Goal: Information Seeking & Learning: Compare options

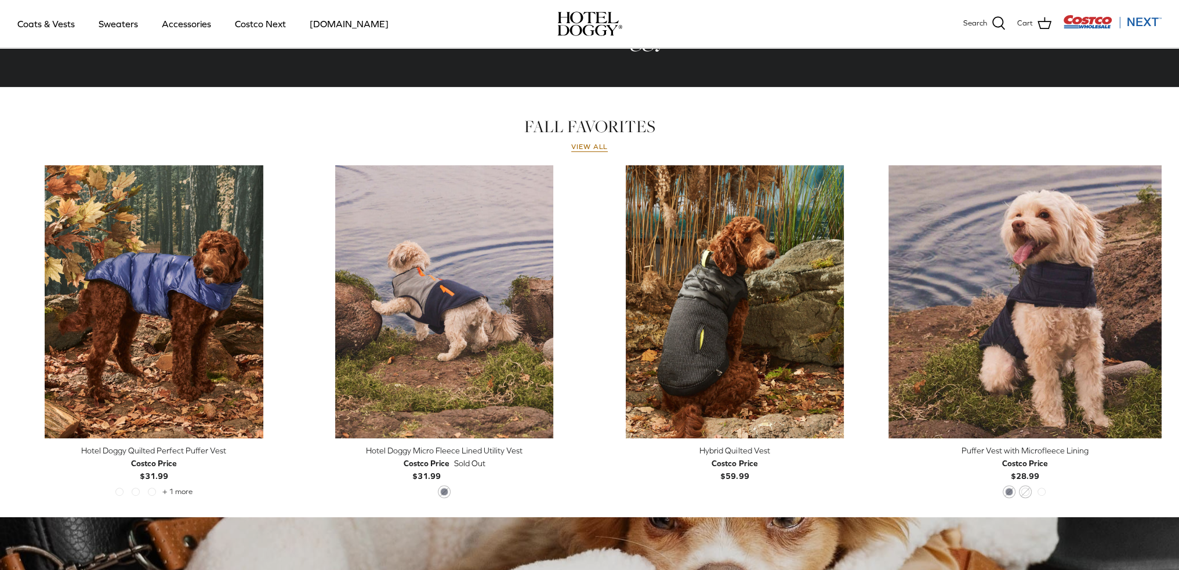
scroll to position [333, 0]
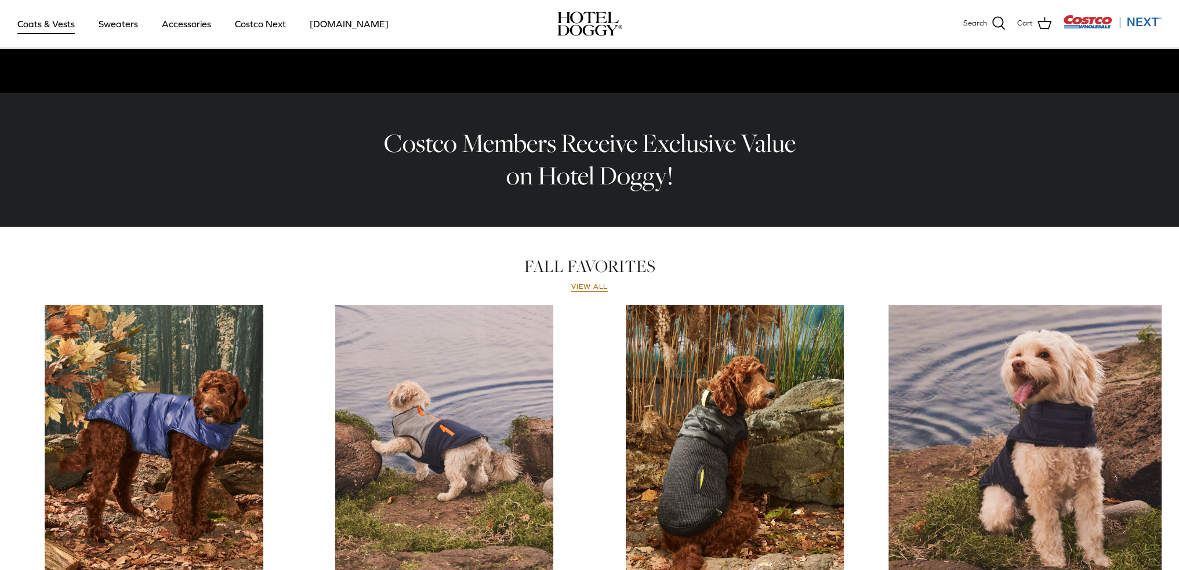
click at [57, 27] on link "Coats & Vests" at bounding box center [46, 23] width 78 height 39
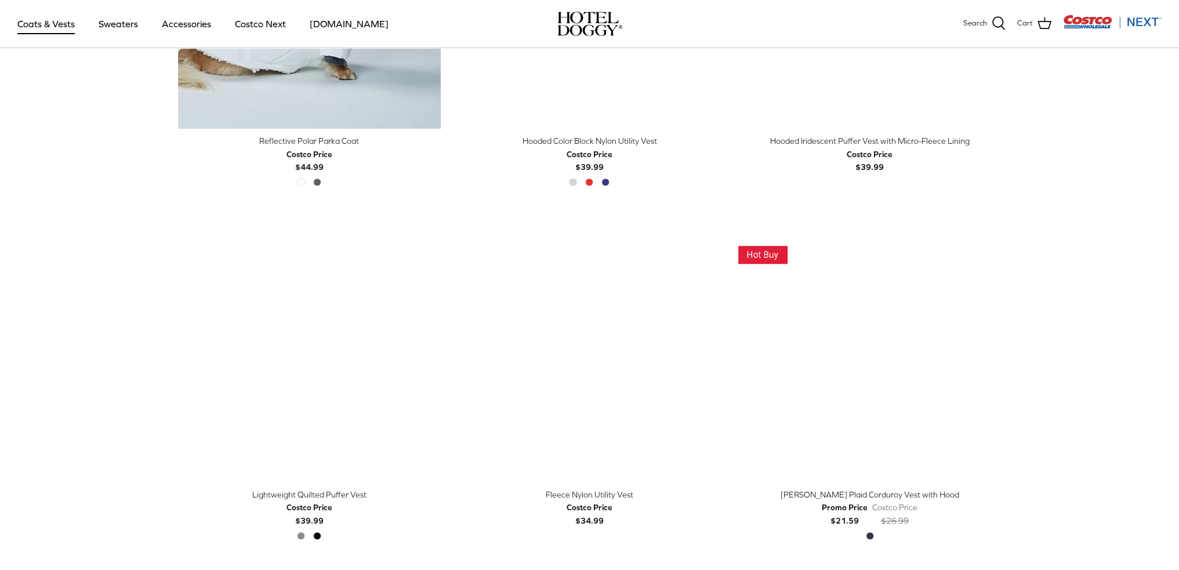
scroll to position [1383, 0]
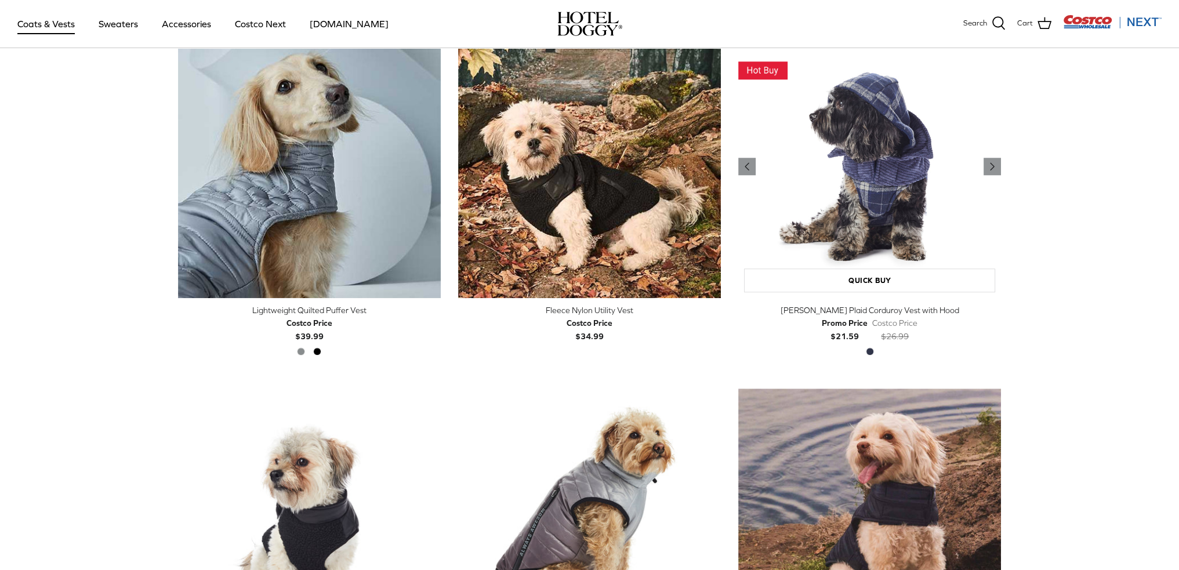
click at [891, 226] on img "Melton Plaid Corduroy Vest with Hood" at bounding box center [869, 166] width 263 height 263
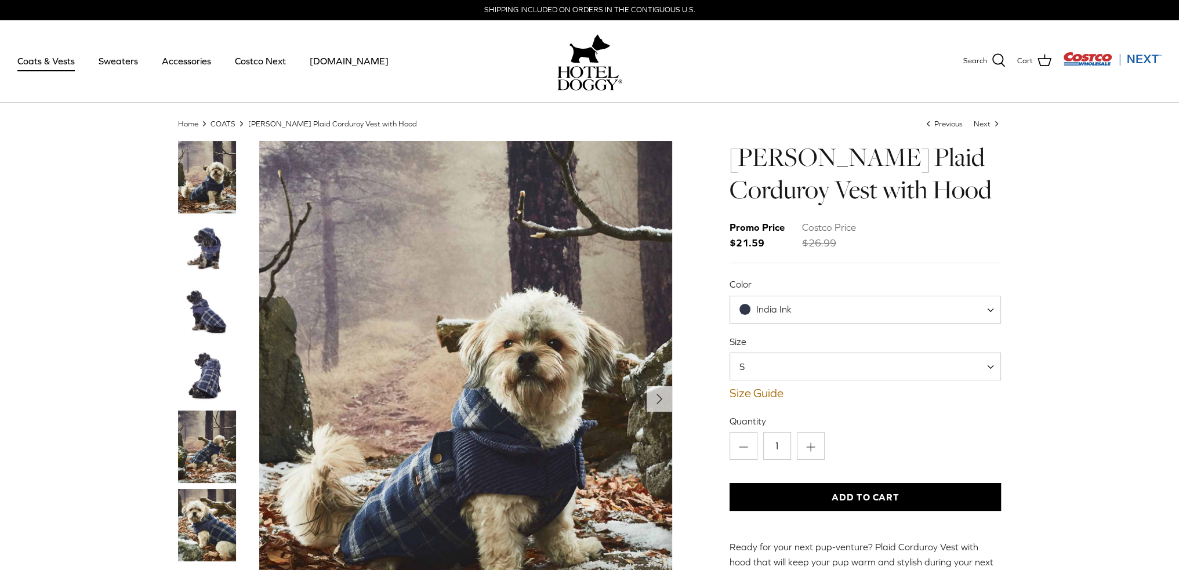
click at [211, 250] on img "Thumbnail Link" at bounding box center [207, 248] width 58 height 58
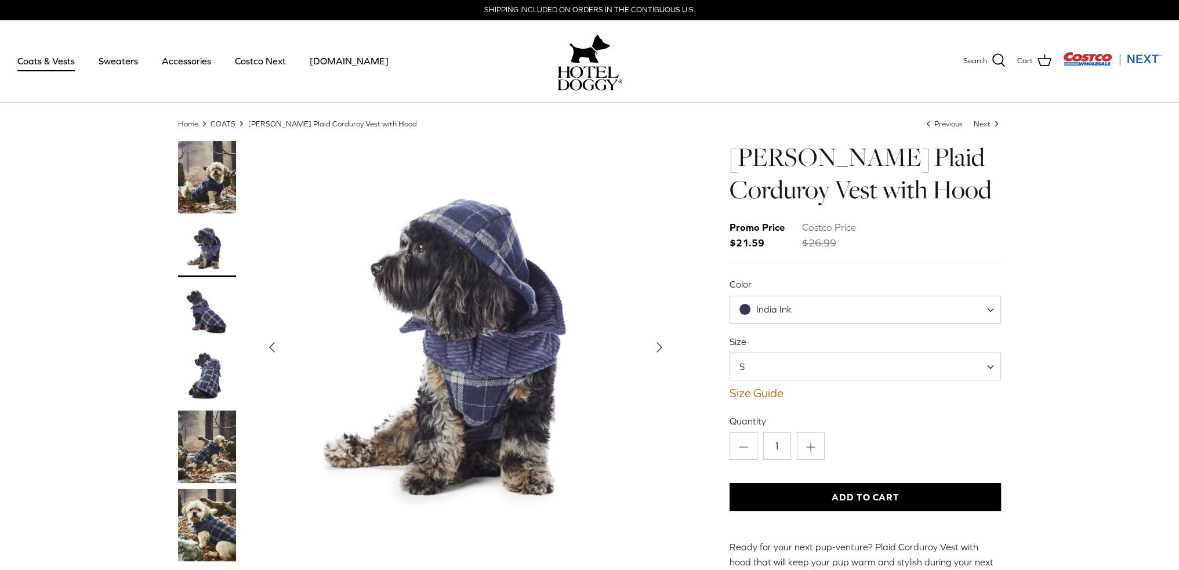
click at [202, 284] on img "Thumbnail Link" at bounding box center [207, 312] width 58 height 58
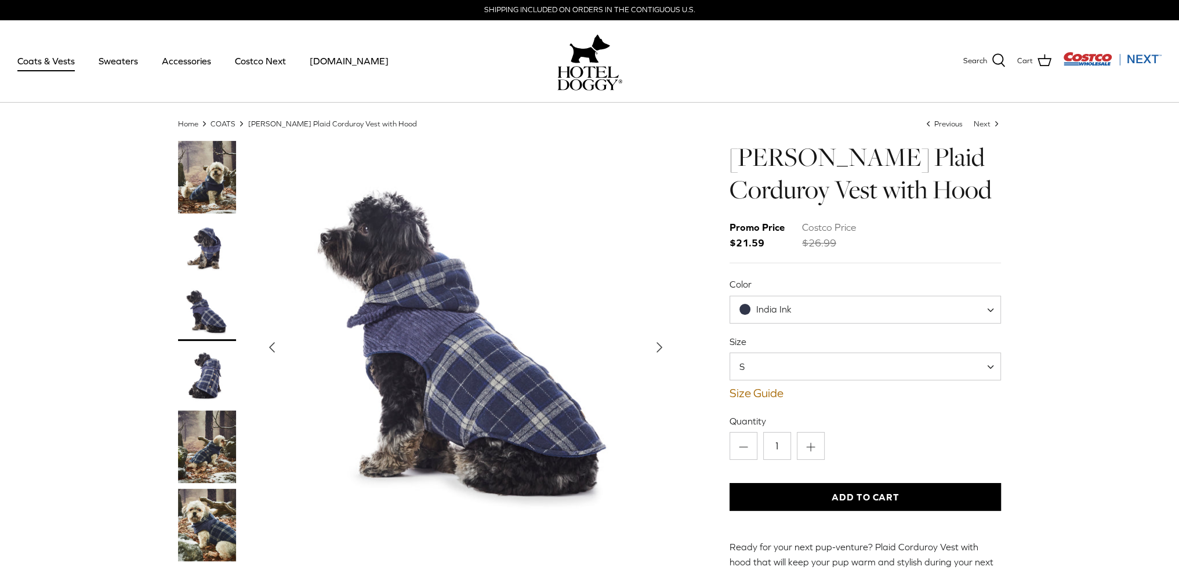
click at [748, 310] on span at bounding box center [744, 309] width 11 height 11
click at [597, 287] on img "Show Gallery" at bounding box center [465, 347] width 413 height 413
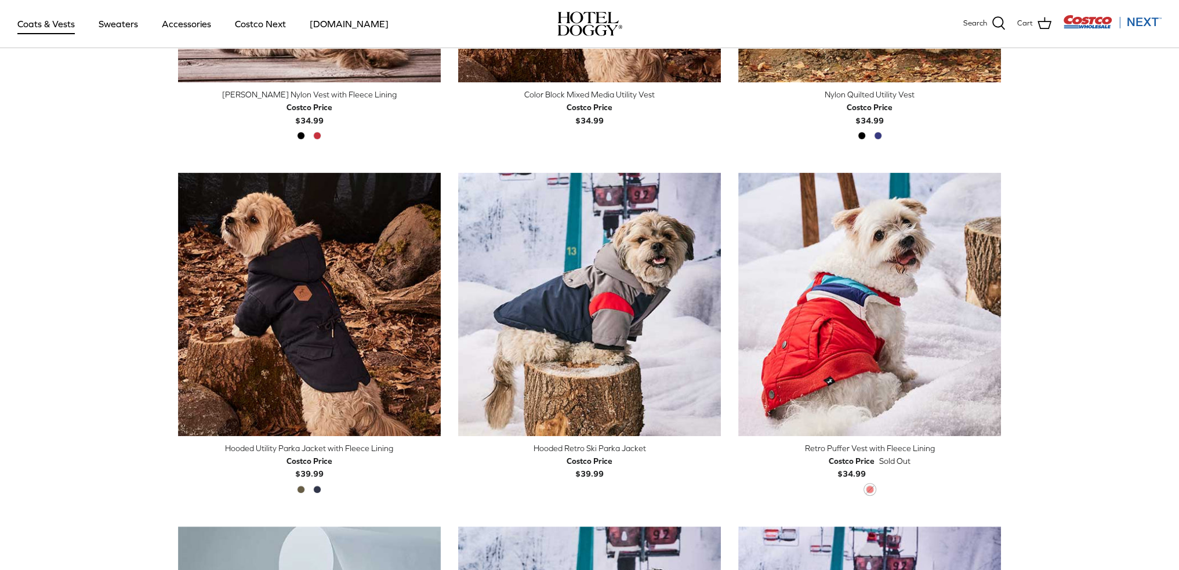
scroll to position [520, 0]
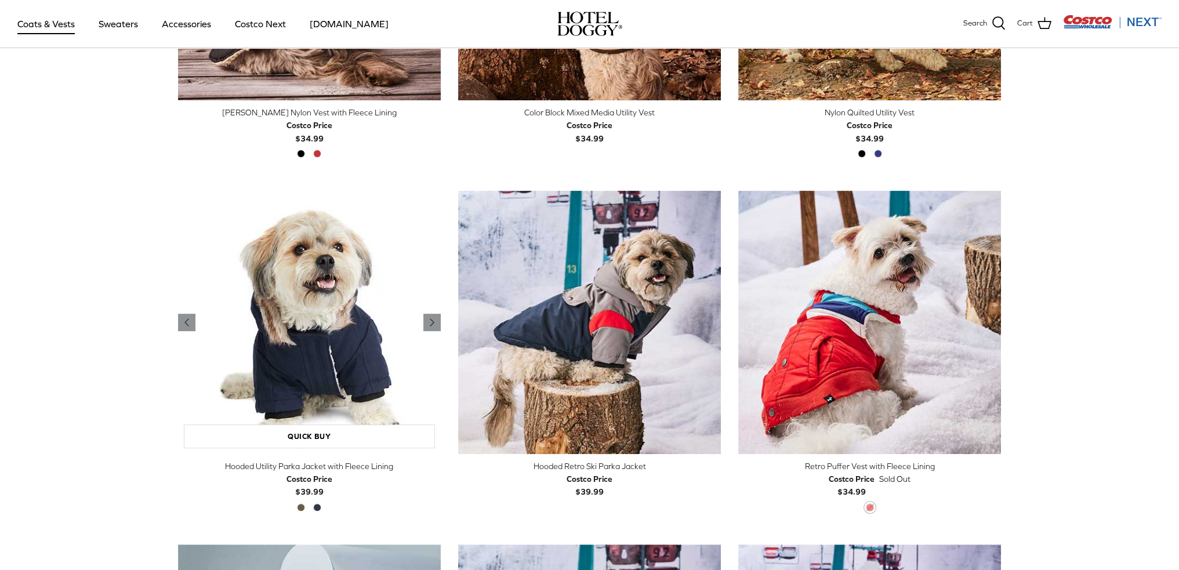
click at [365, 317] on img "Hooded Utility Parka Jacket with Fleece Lining" at bounding box center [309, 322] width 263 height 263
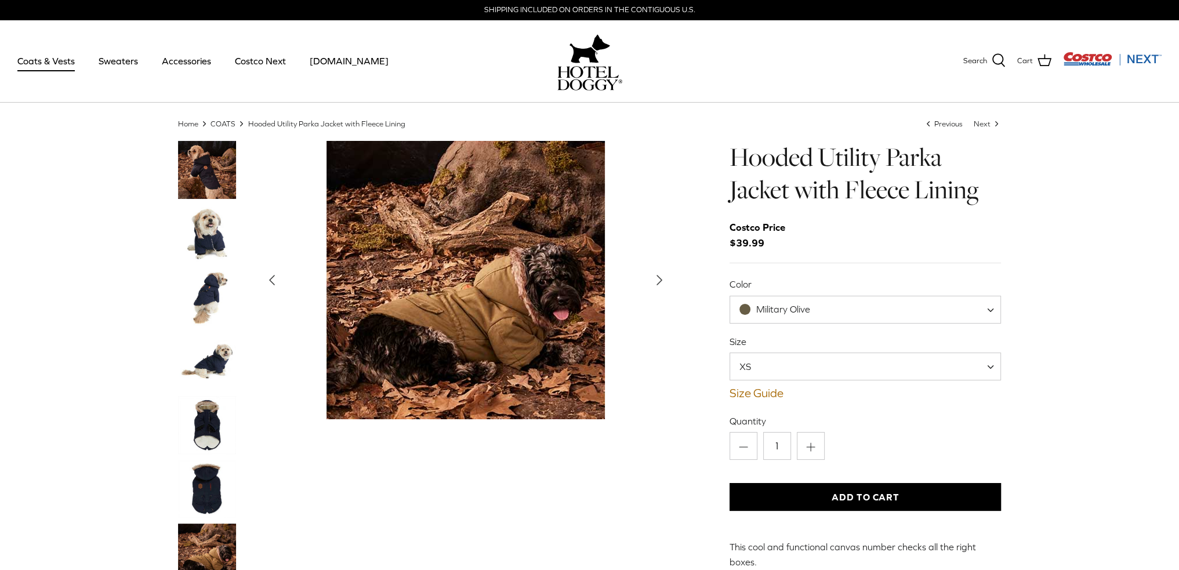
click at [217, 290] on img "Thumbnail Link" at bounding box center [207, 297] width 58 height 58
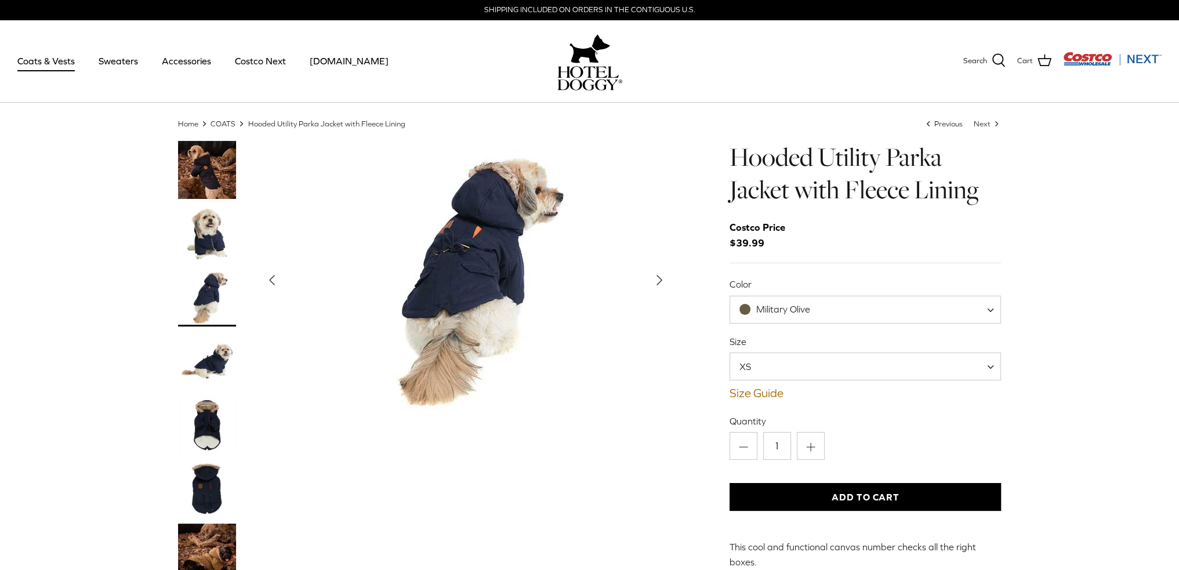
click at [206, 242] on img "Thumbnail Link" at bounding box center [207, 234] width 58 height 58
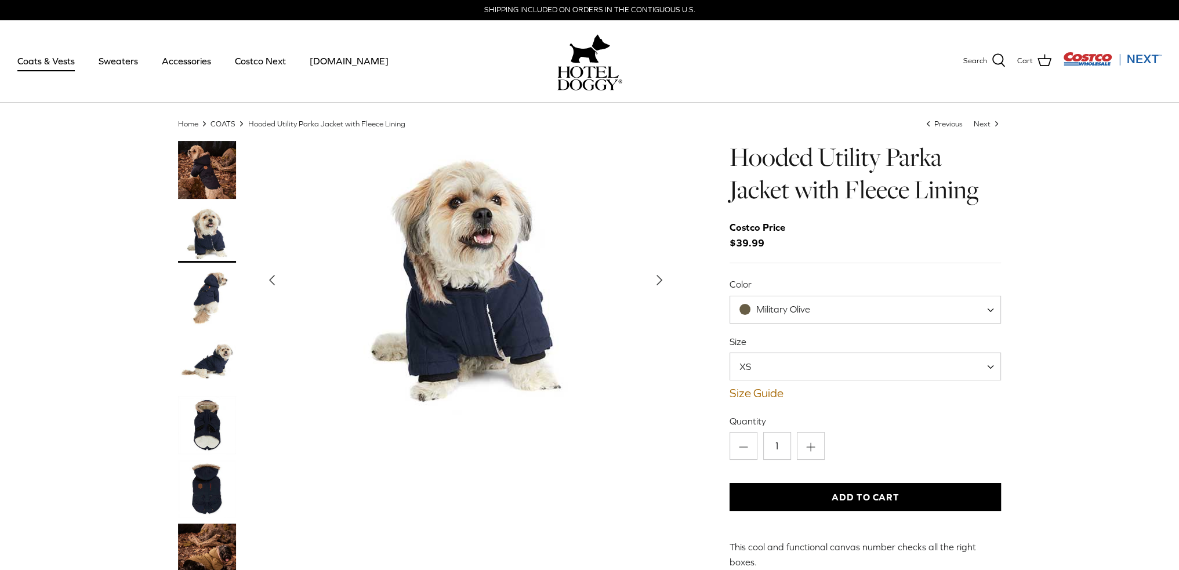
click at [216, 433] on img "Thumbnail Link" at bounding box center [207, 425] width 58 height 58
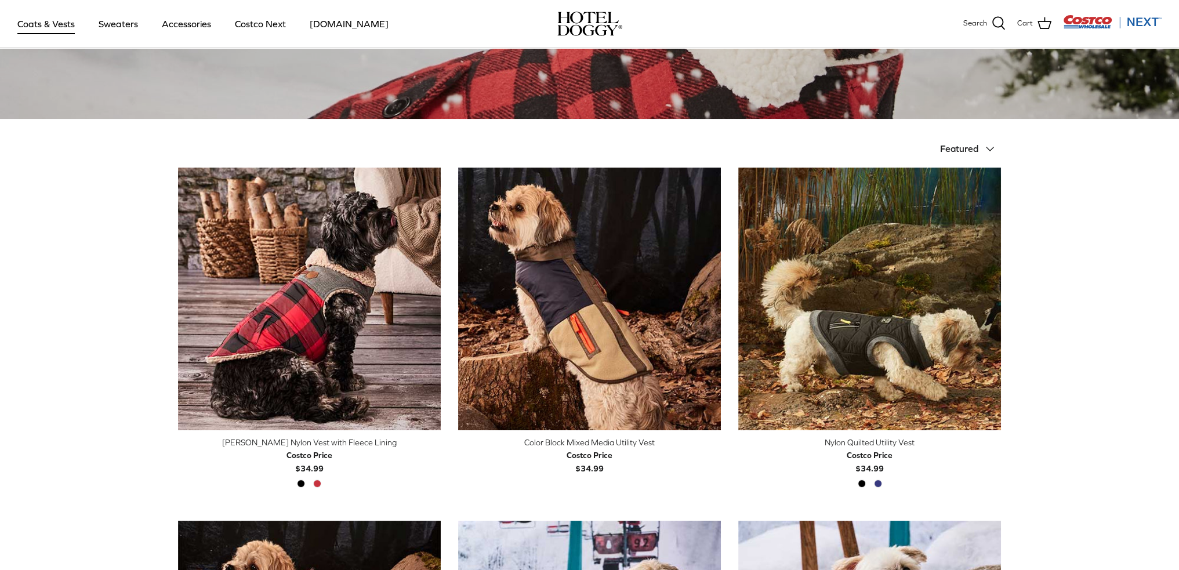
scroll to position [188, 0]
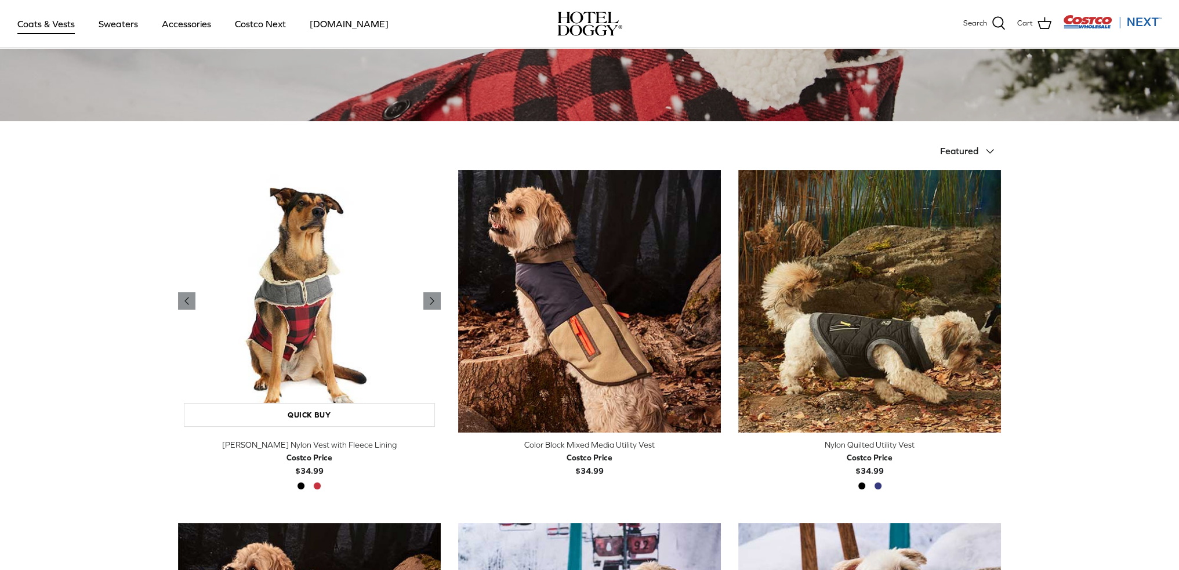
click at [306, 347] on img "Melton Nylon Vest with Fleece Lining" at bounding box center [309, 301] width 263 height 263
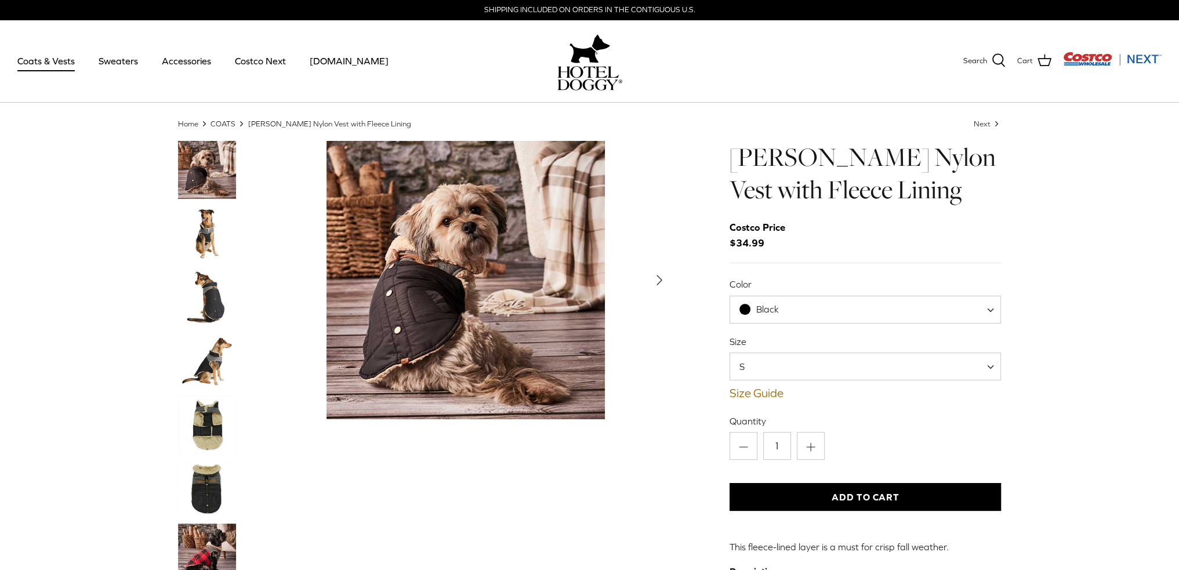
click at [220, 307] on img "Thumbnail Link" at bounding box center [207, 297] width 58 height 58
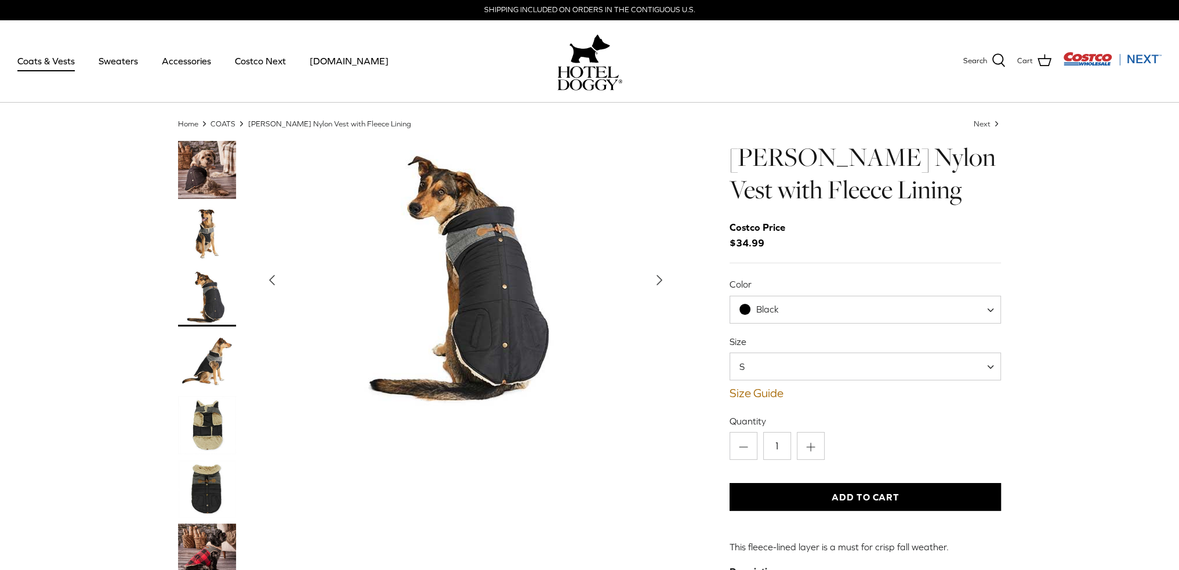
click at [213, 376] on img "Thumbnail Link" at bounding box center [207, 361] width 58 height 58
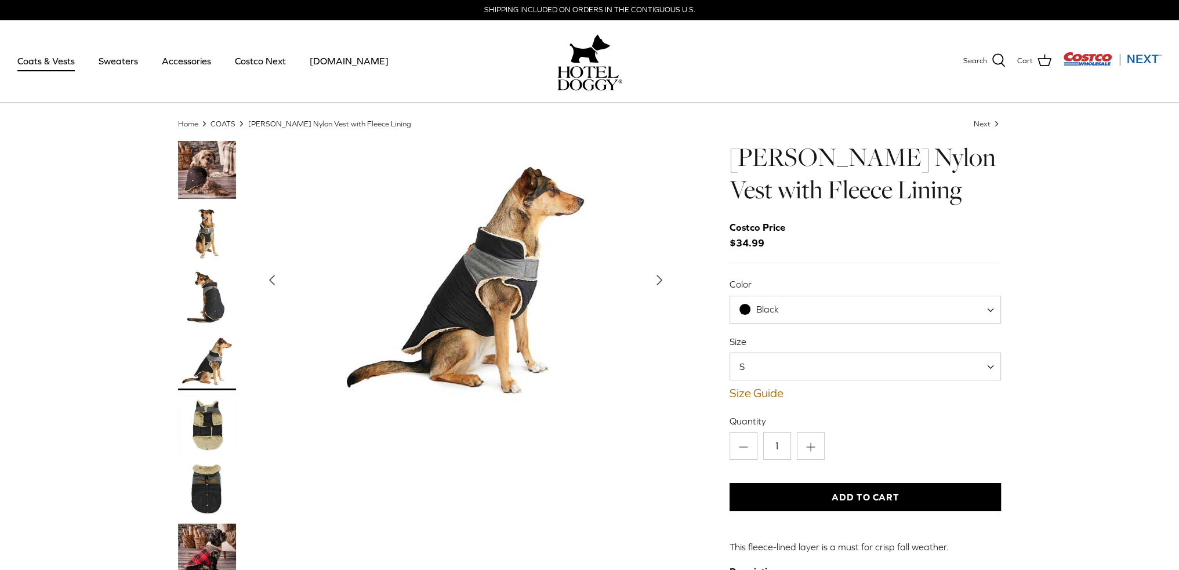
click at [56, 60] on link "Coats & Vests" at bounding box center [46, 60] width 78 height 39
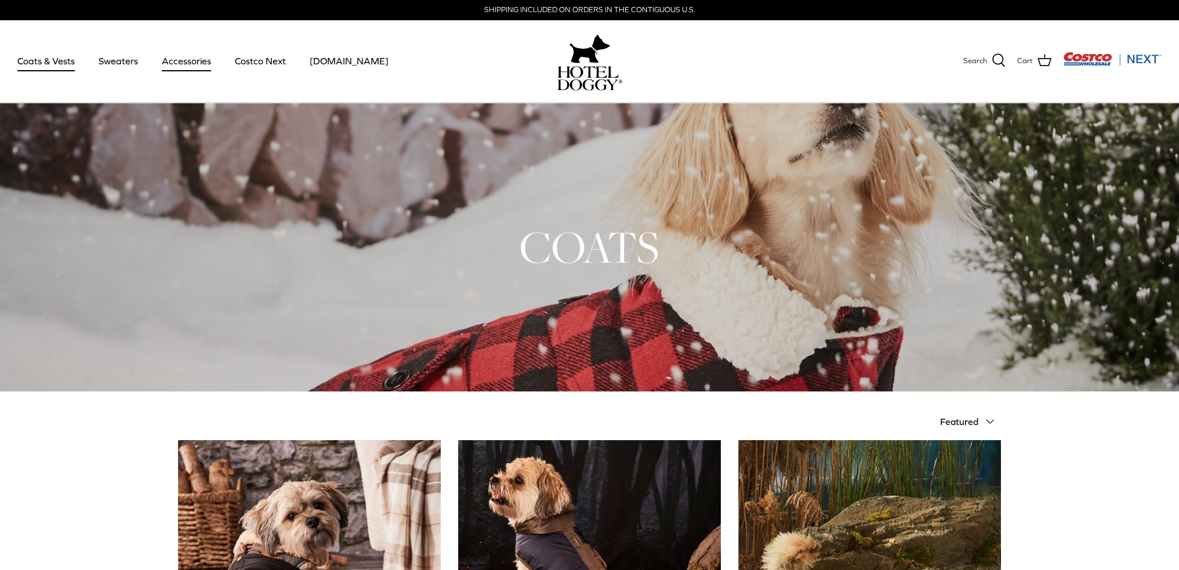
click at [177, 63] on link "Accessories" at bounding box center [186, 60] width 70 height 39
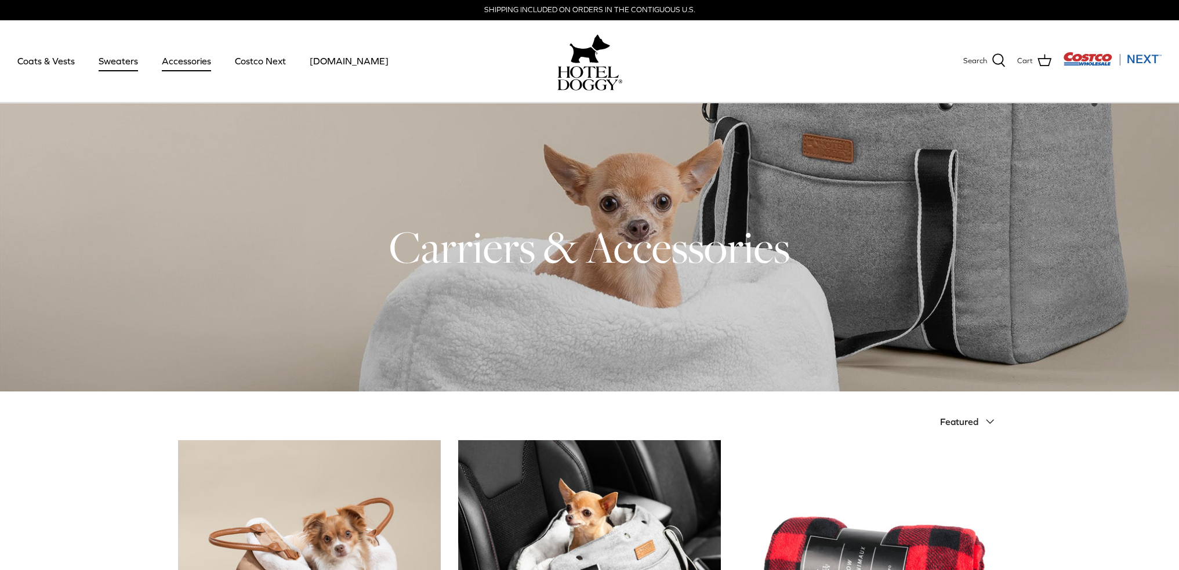
click at [113, 60] on link "Sweaters" at bounding box center [118, 60] width 60 height 39
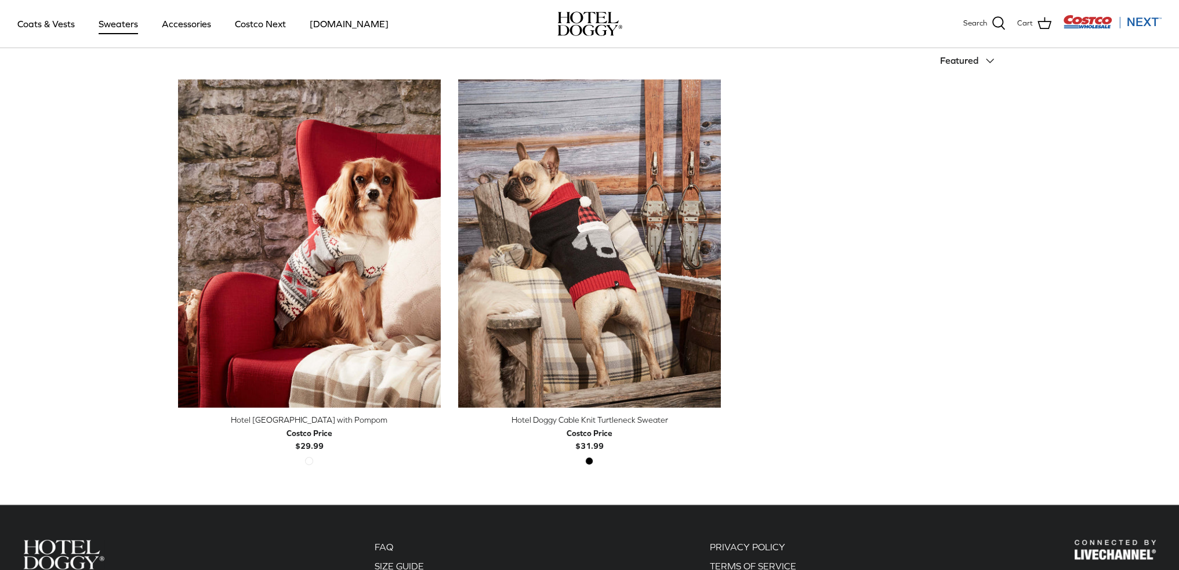
scroll to position [280, 0]
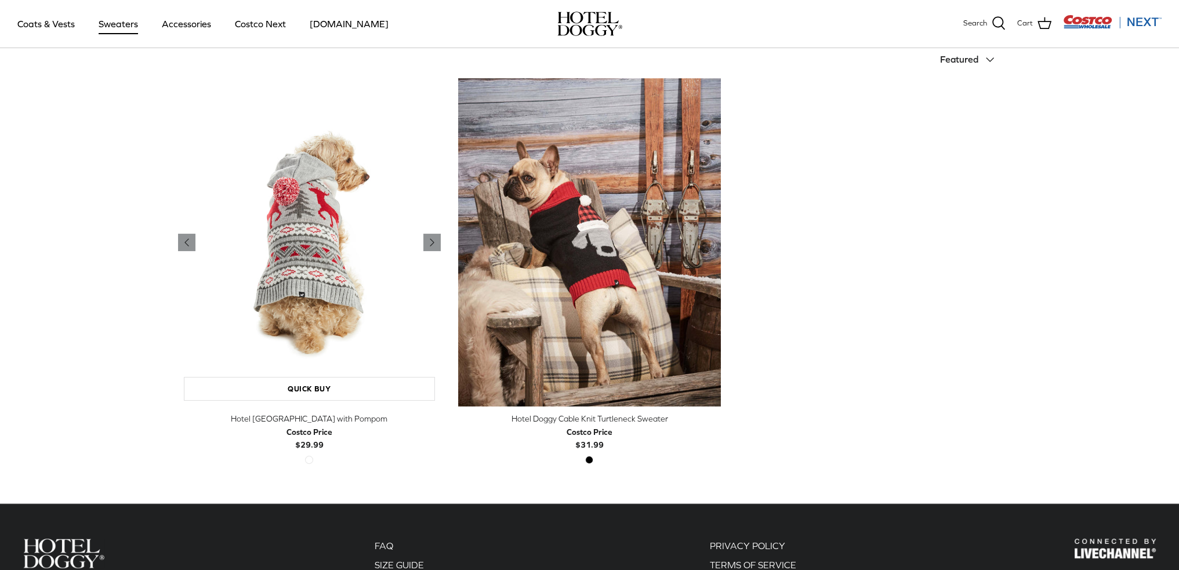
click at [318, 299] on img "Hotel Doggy Fair Isle Sweater with Pompom" at bounding box center [309, 242] width 263 height 329
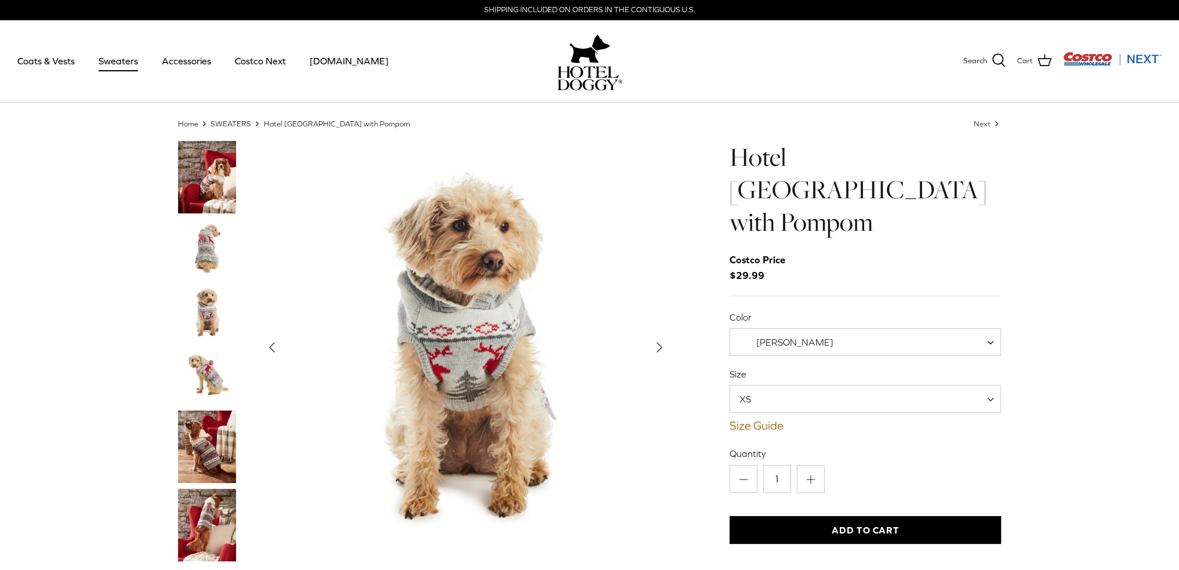
click at [209, 251] on img "Thumbnail Link" at bounding box center [207, 248] width 58 height 58
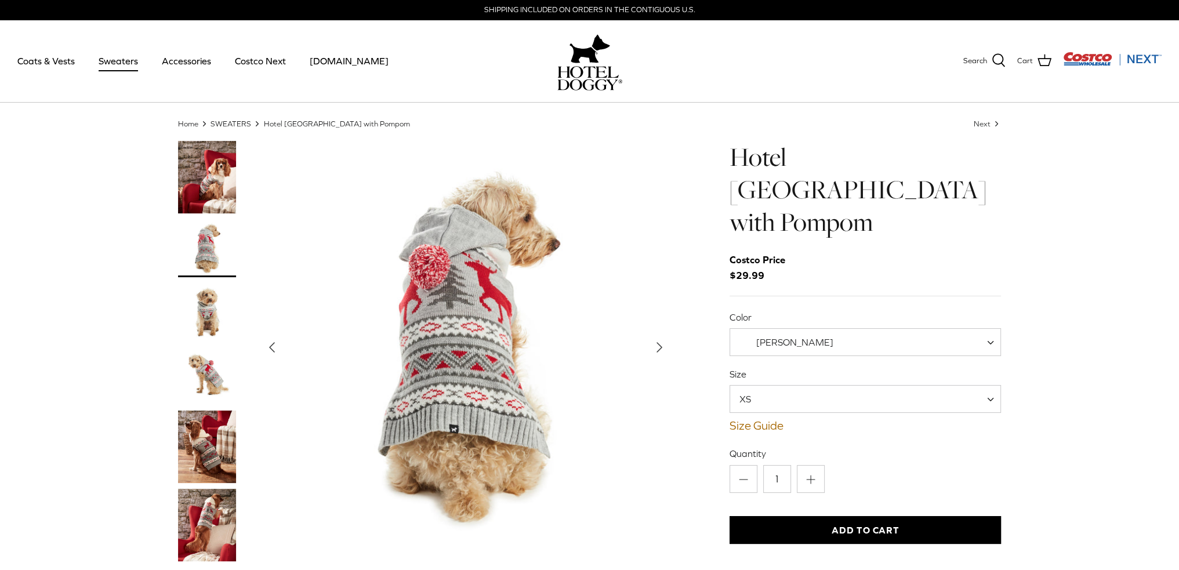
click at [204, 513] on img "Thumbnail Link" at bounding box center [207, 525] width 58 height 72
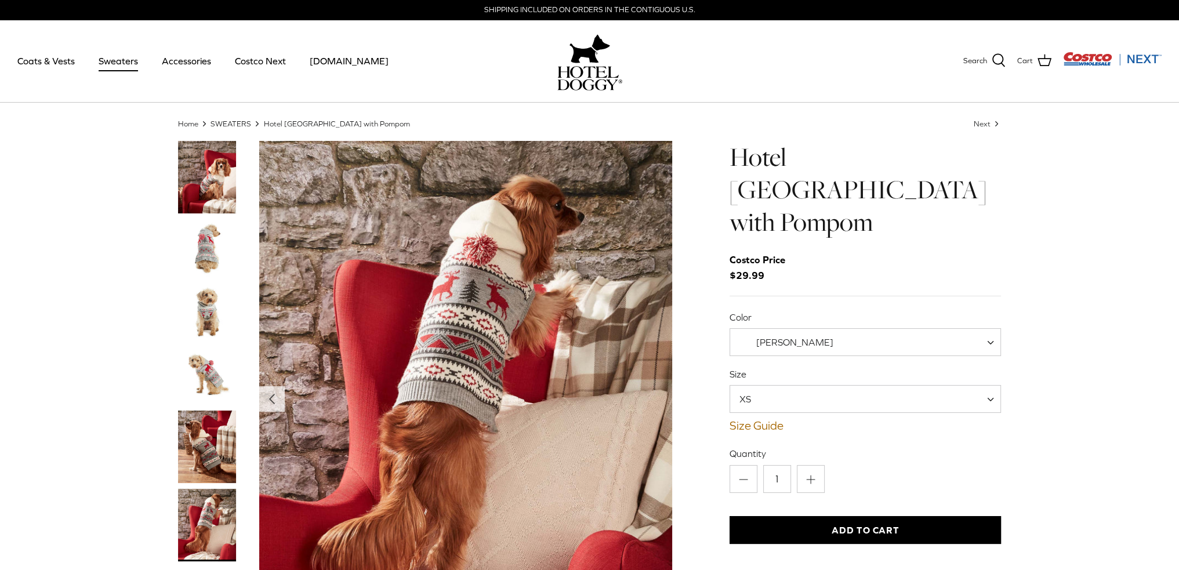
click at [210, 444] on img "Thumbnail Link" at bounding box center [207, 447] width 58 height 72
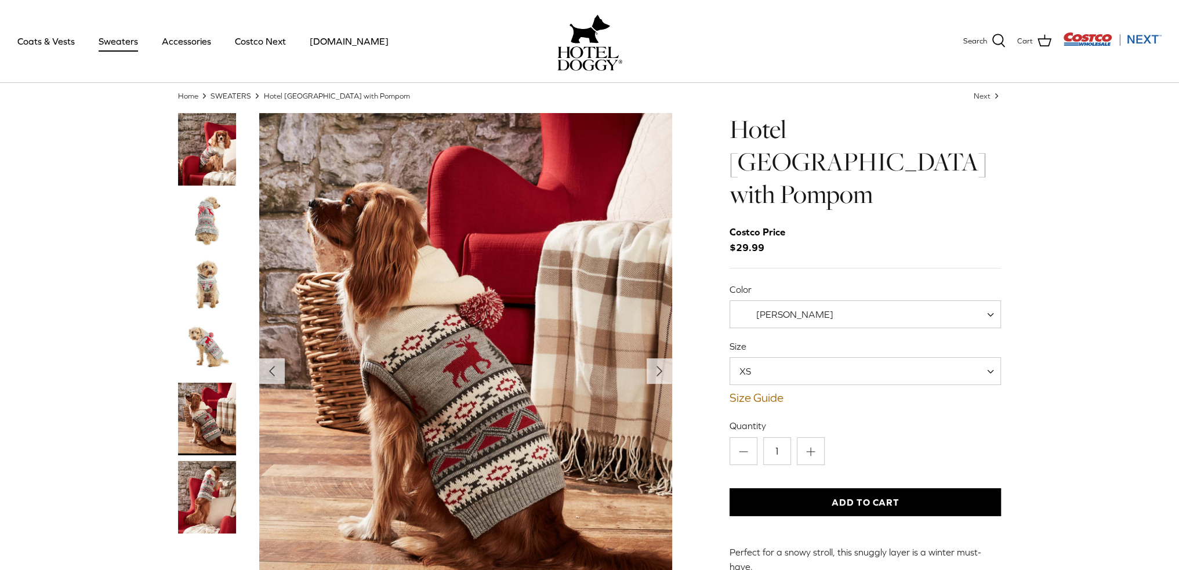
scroll to position [30, 0]
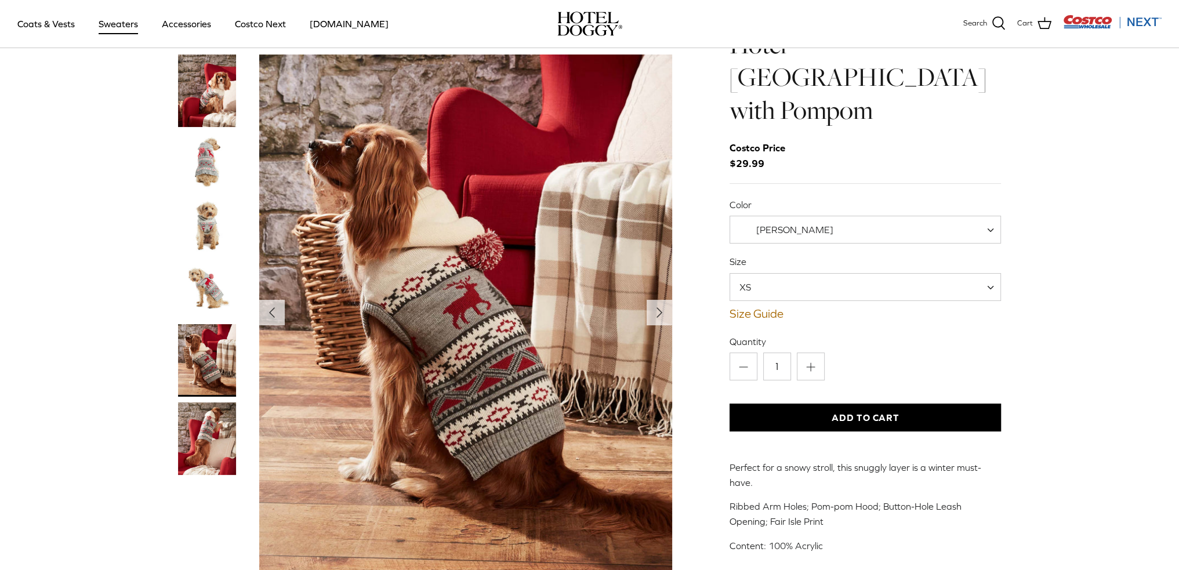
click at [782, 224] on span "Vanilla Ice" at bounding box center [794, 229] width 77 height 10
click at [781, 224] on span "Vanilla Ice" at bounding box center [794, 229] width 77 height 10
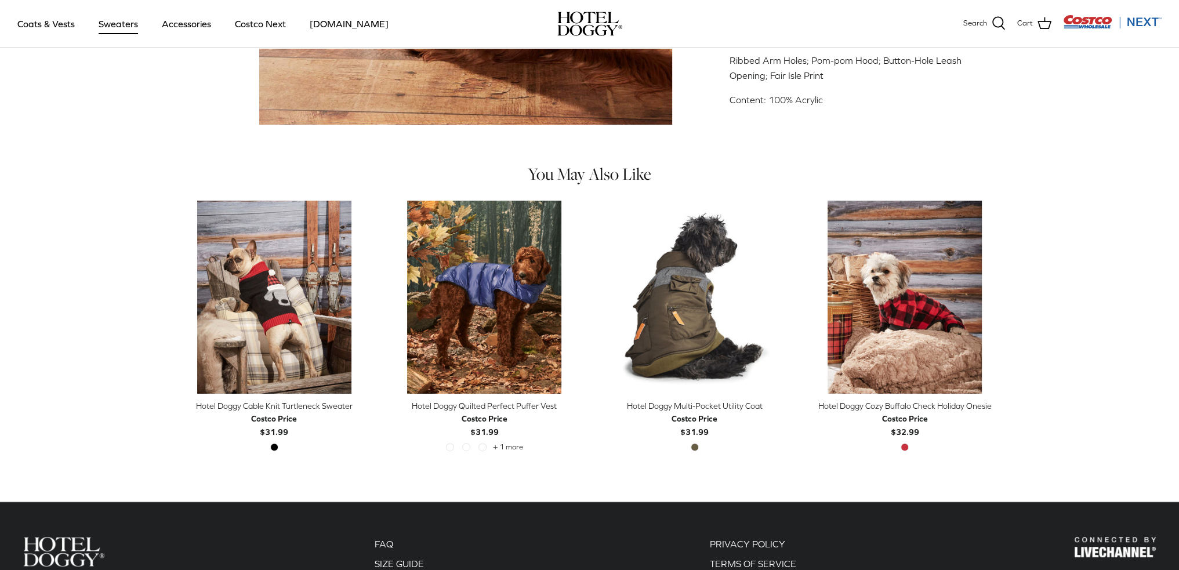
scroll to position [506, 0]
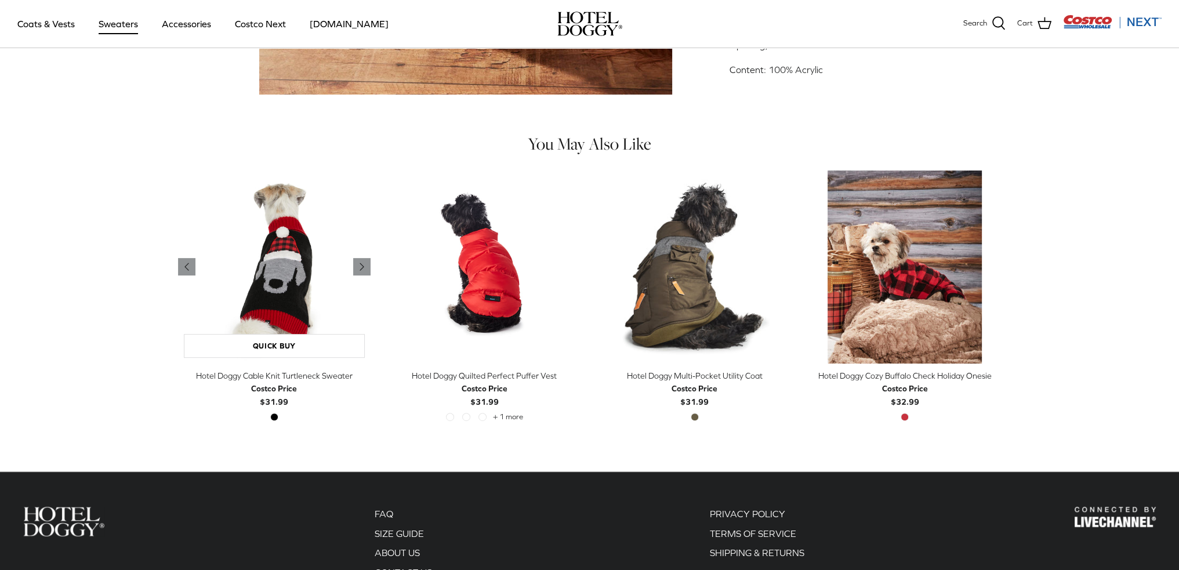
click at [297, 264] on img "Hotel Doggy Cable Knit Turtleneck Sweater" at bounding box center [274, 266] width 193 height 193
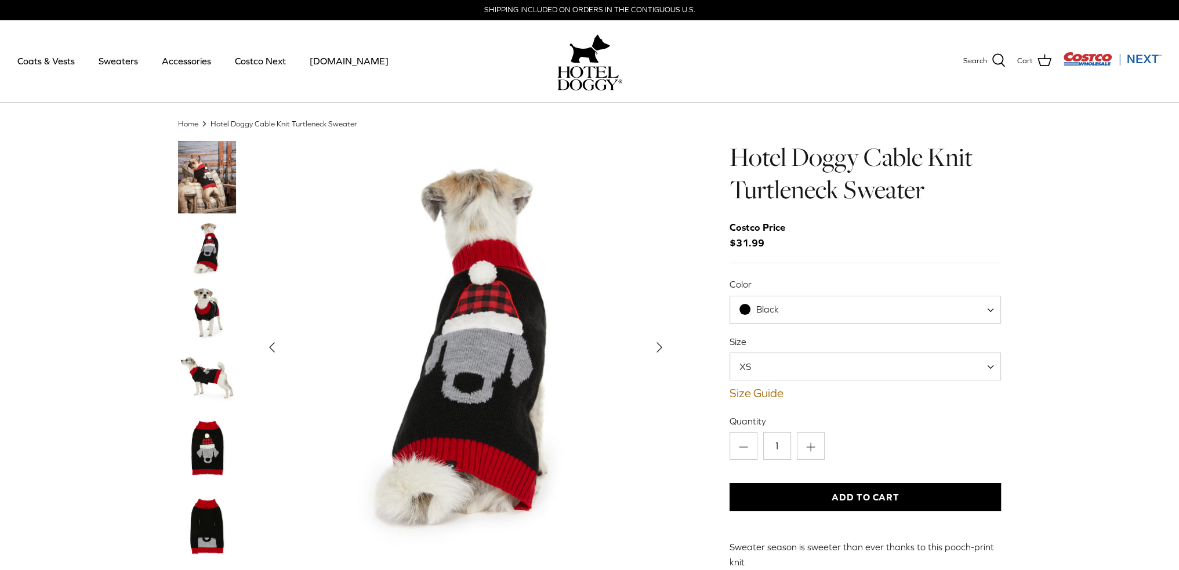
click at [203, 253] on img "Thumbnail Link" at bounding box center [207, 248] width 58 height 58
click at [206, 313] on img "Thumbnail Link" at bounding box center [207, 312] width 58 height 58
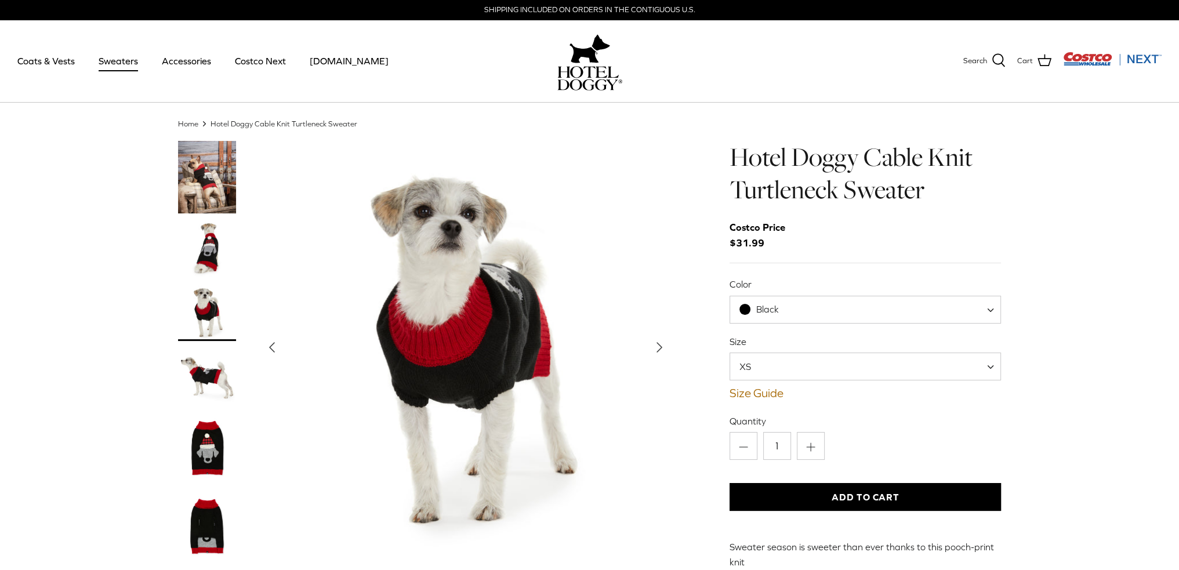
click at [126, 61] on link "Sweaters" at bounding box center [118, 60] width 60 height 39
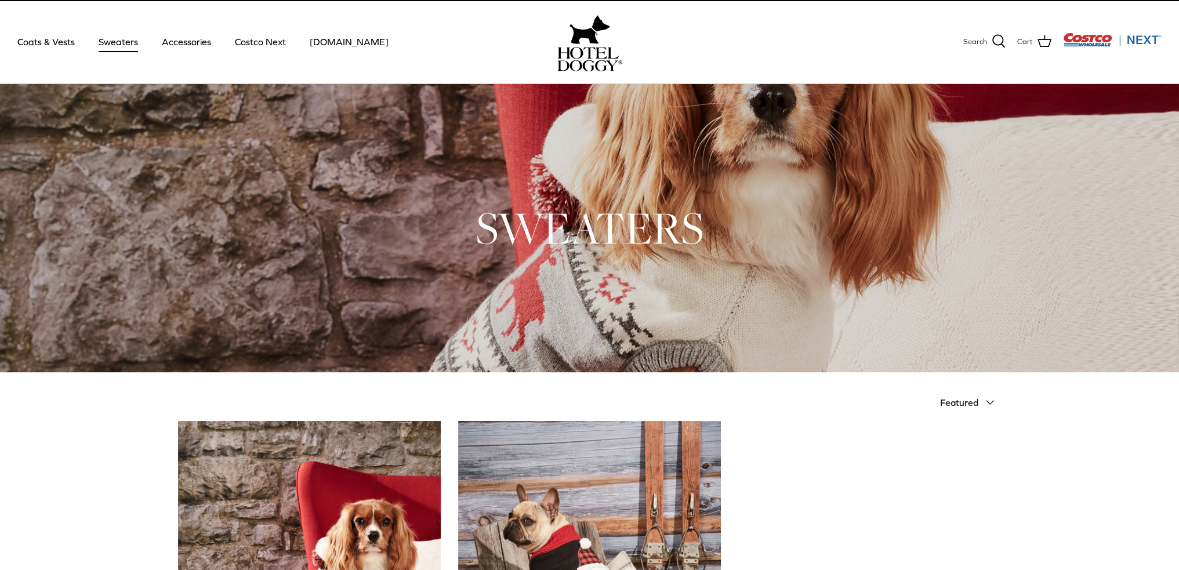
scroll to position [17, 0]
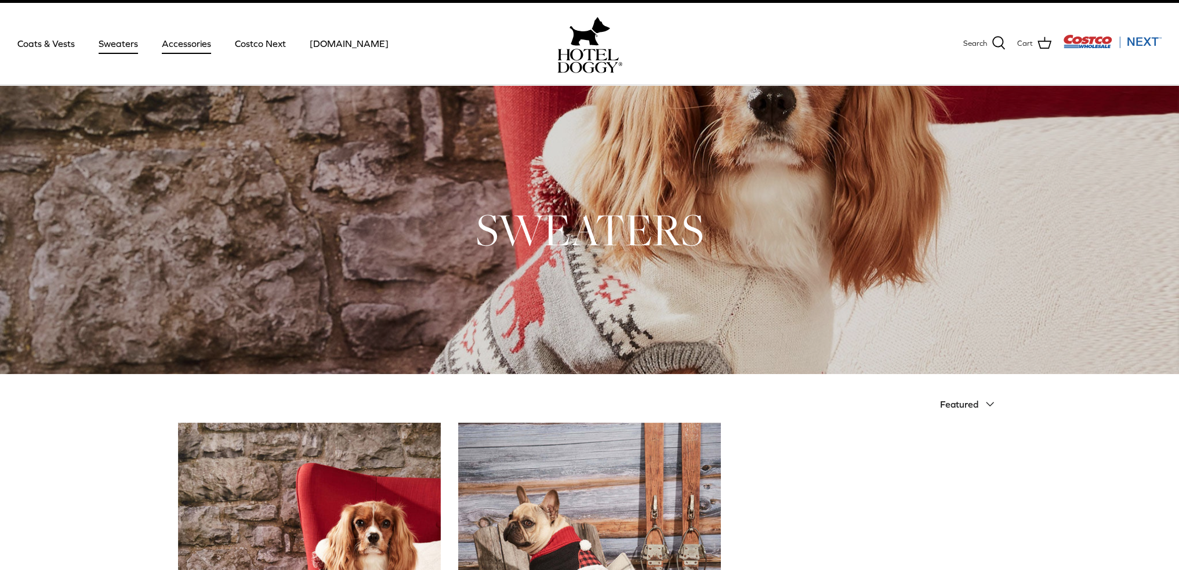
click at [183, 45] on link "Accessories" at bounding box center [186, 43] width 70 height 39
